Goal: Information Seeking & Learning: Learn about a topic

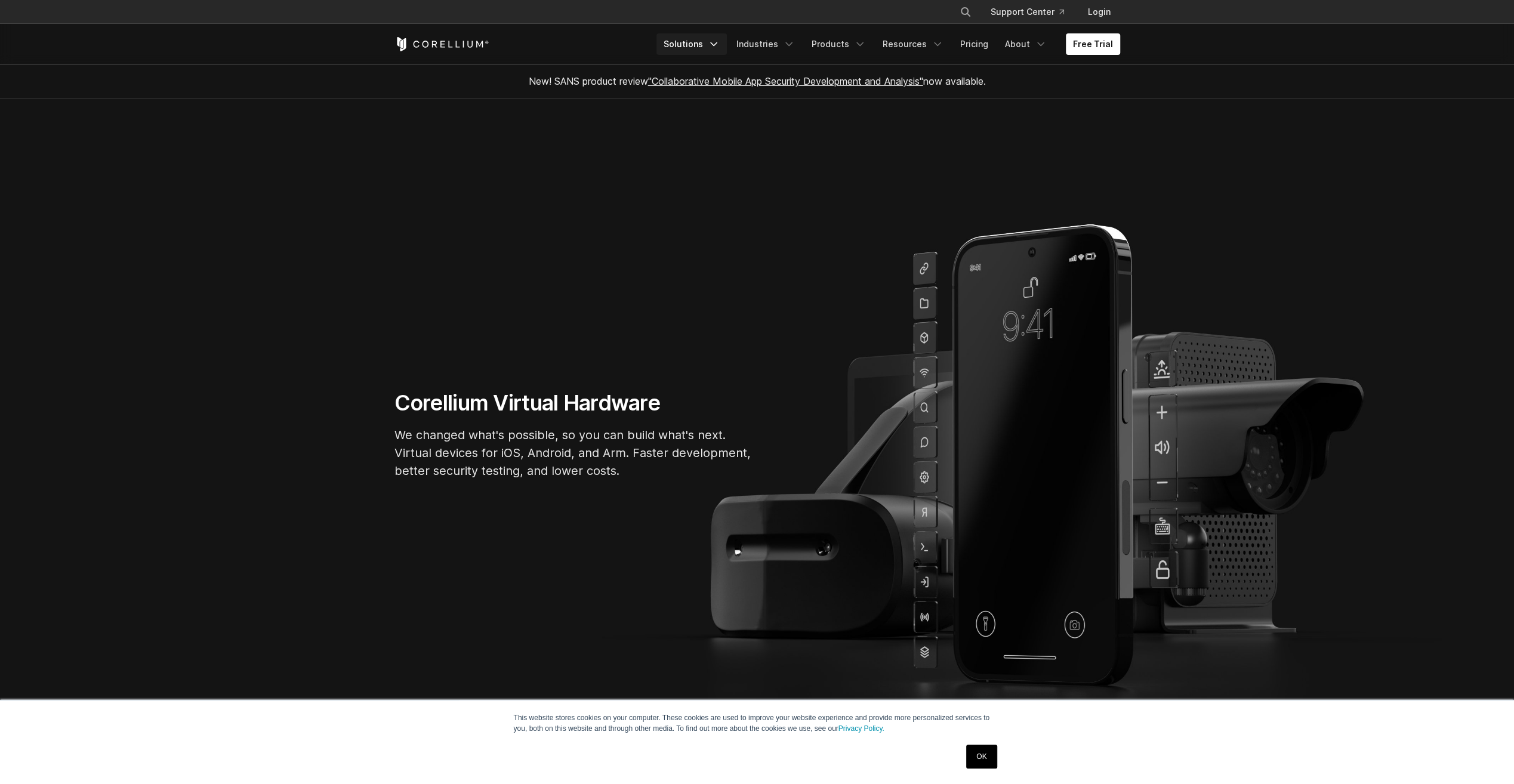
click at [696, 46] on link "Solutions" at bounding box center [691, 44] width 70 height 22
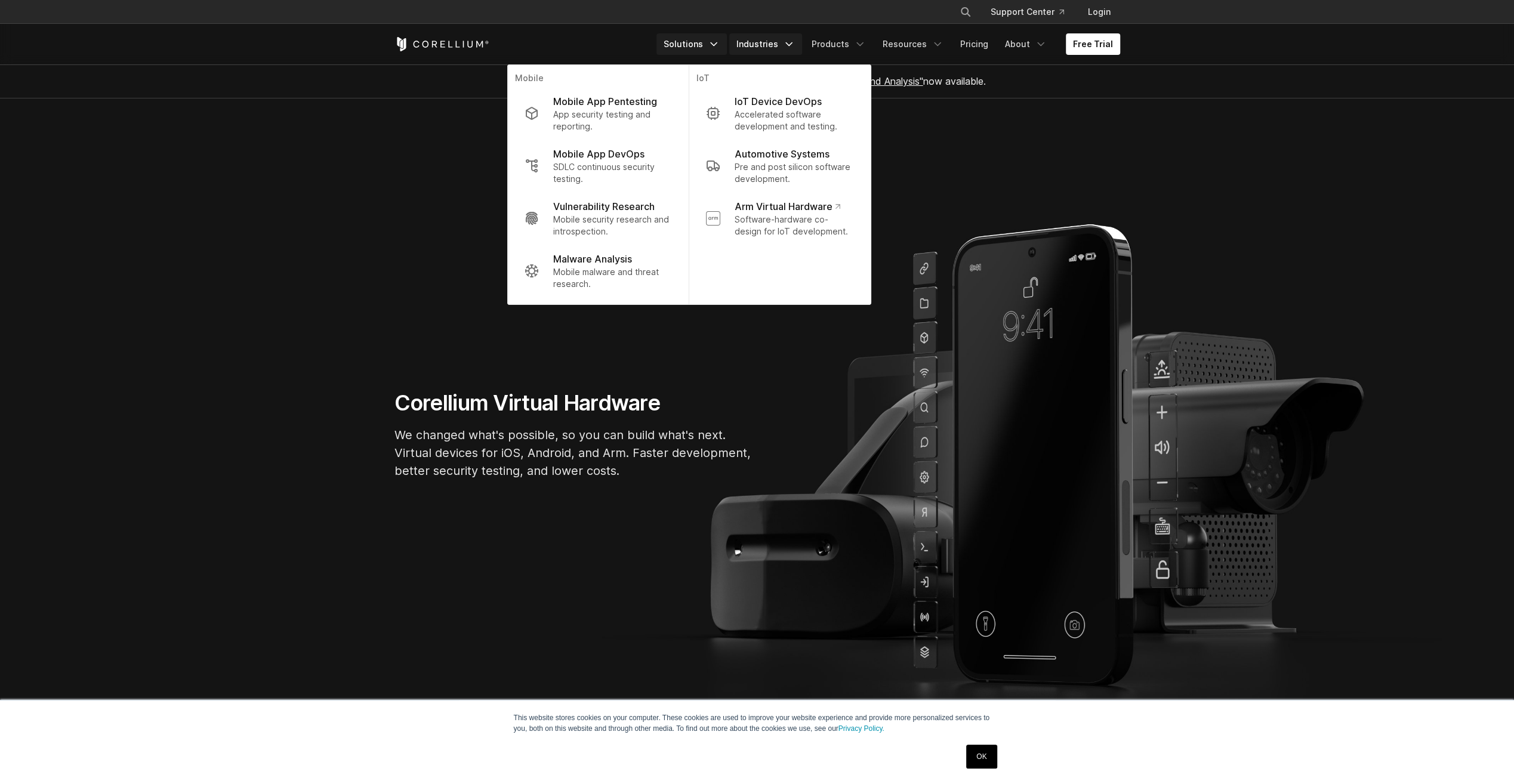
click at [758, 44] on link "Industries" at bounding box center [766, 44] width 73 height 22
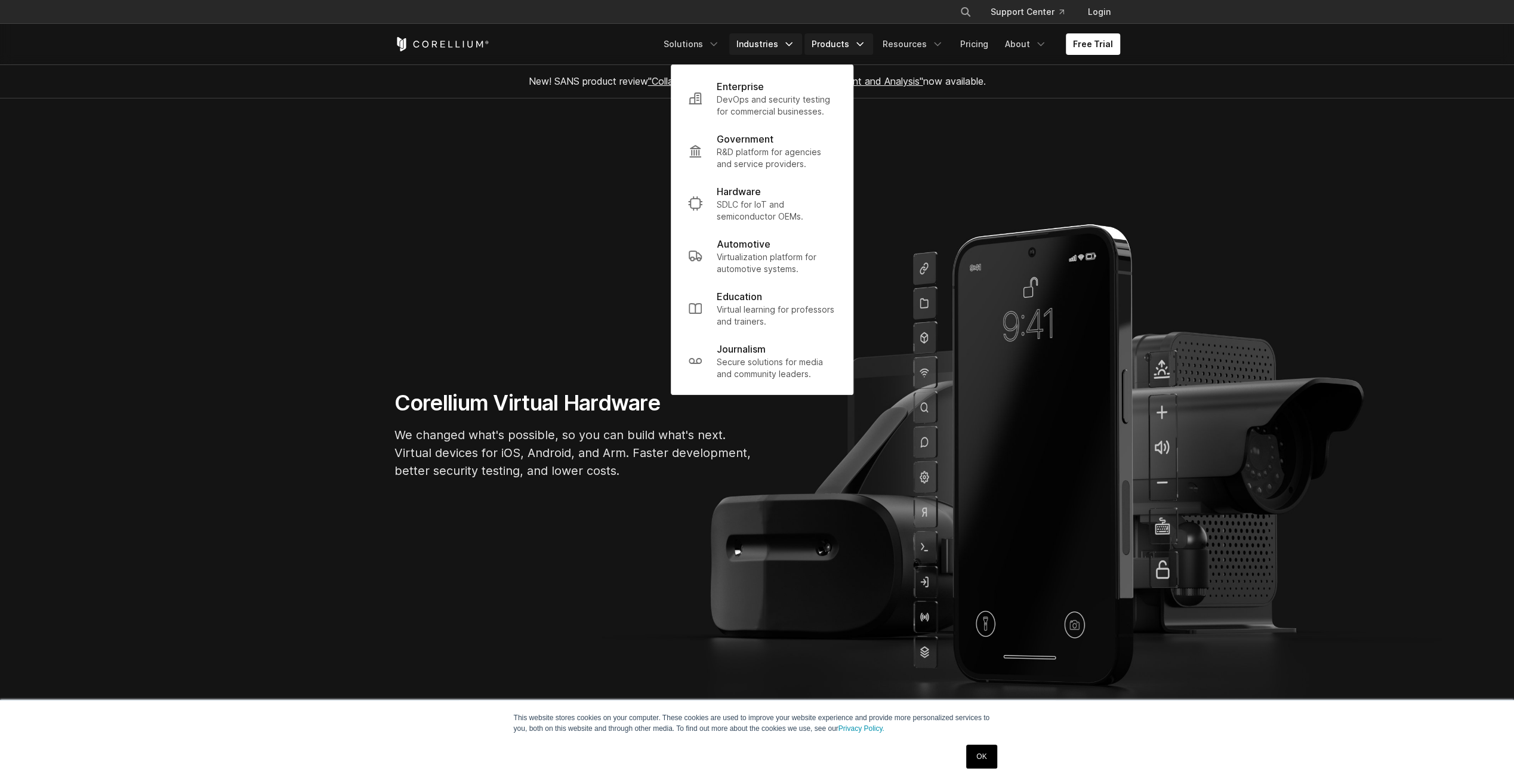
click at [843, 50] on link "Products" at bounding box center [838, 44] width 68 height 22
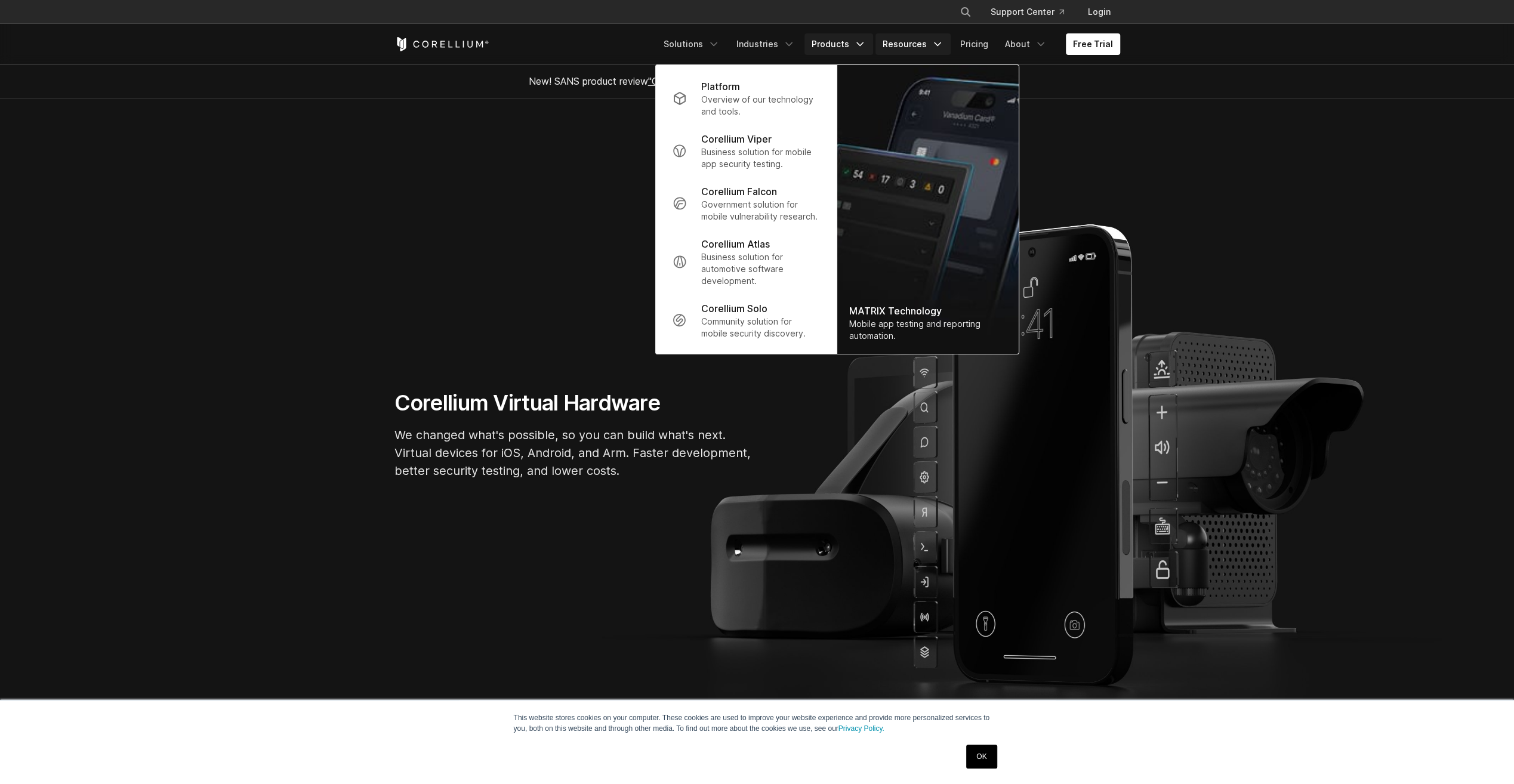
click at [915, 49] on link "Resources" at bounding box center [913, 44] width 75 height 22
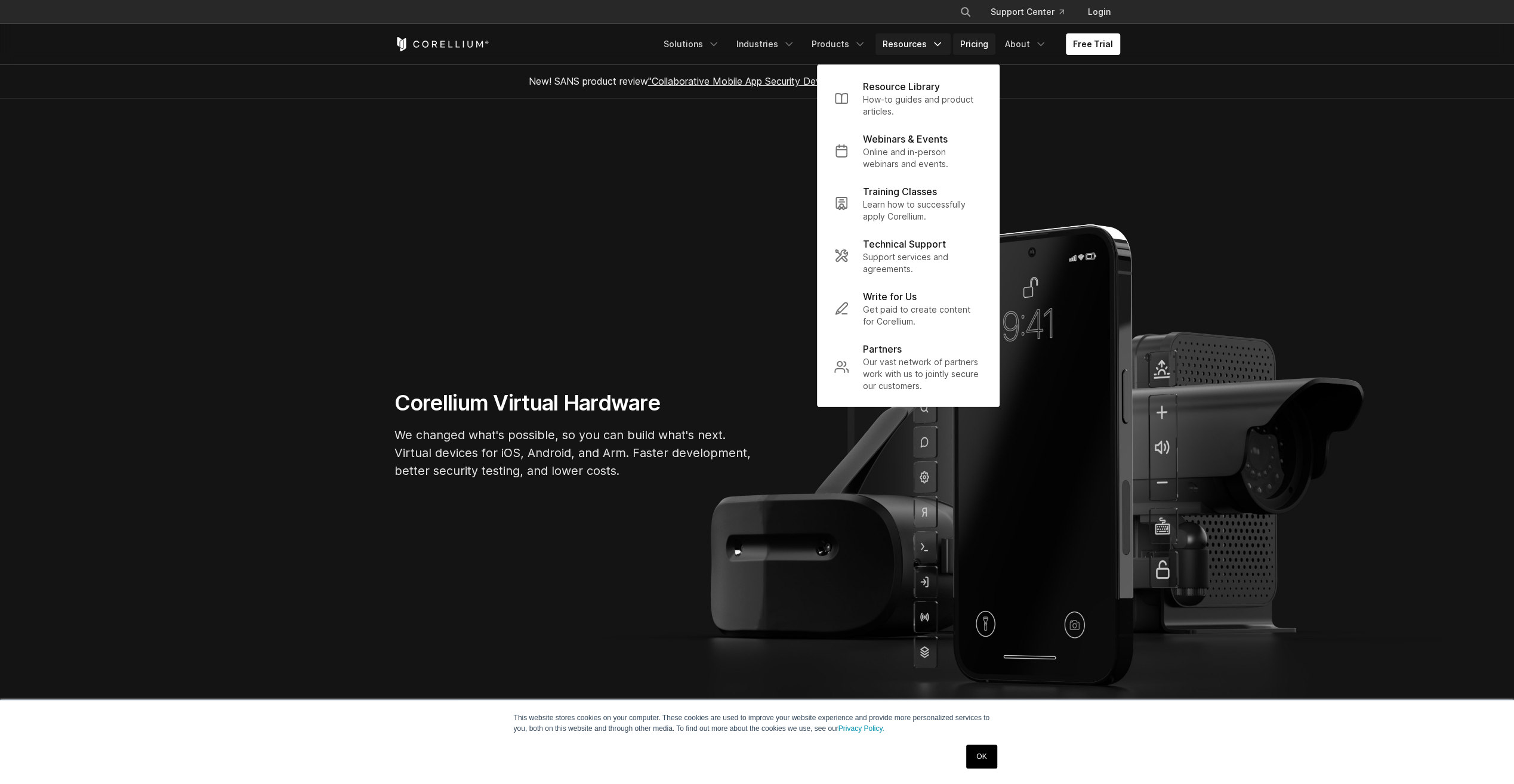
click at [976, 48] on link "Pricing" at bounding box center [974, 44] width 42 height 22
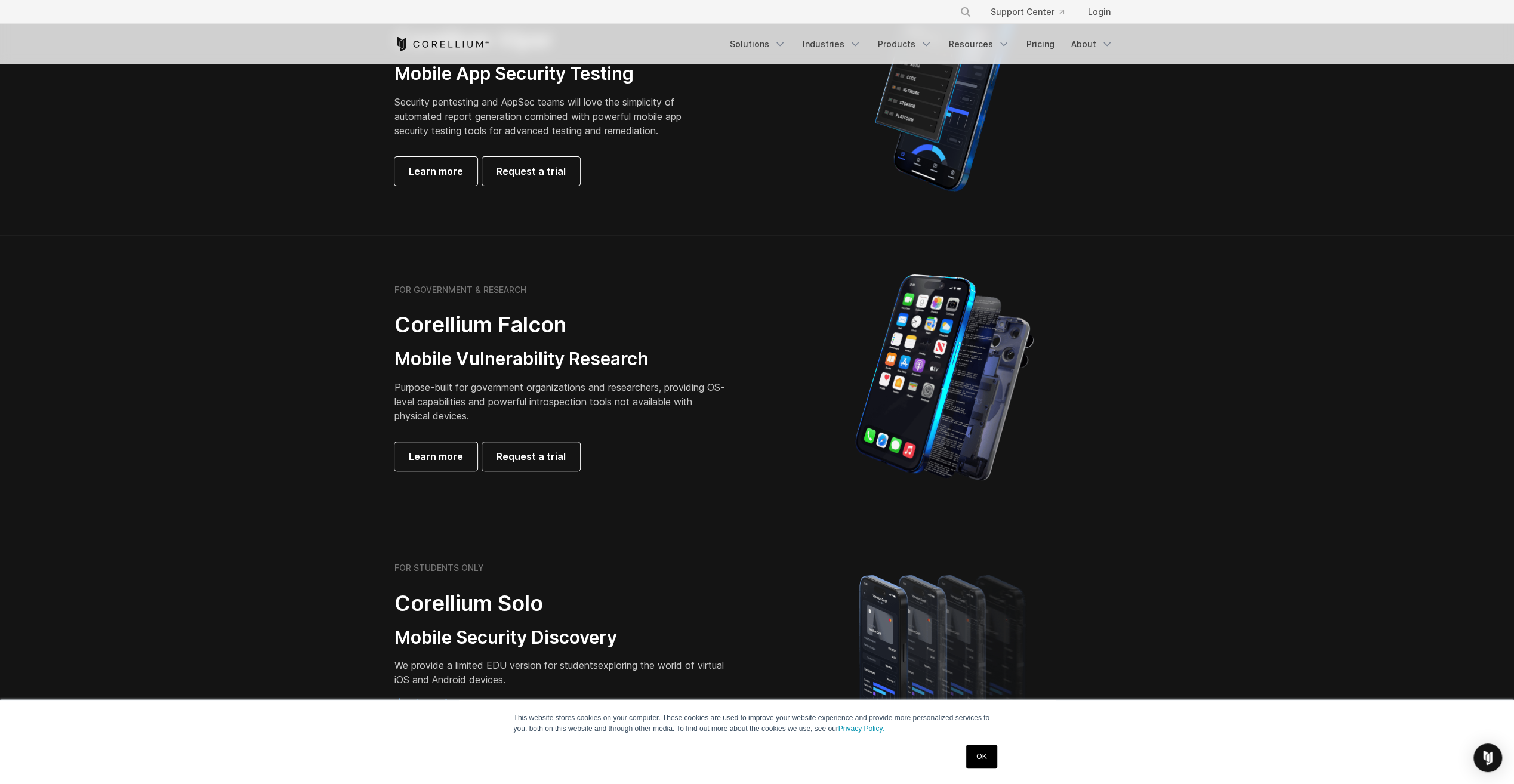
scroll to position [536, 0]
